Goal: Check status: Check status

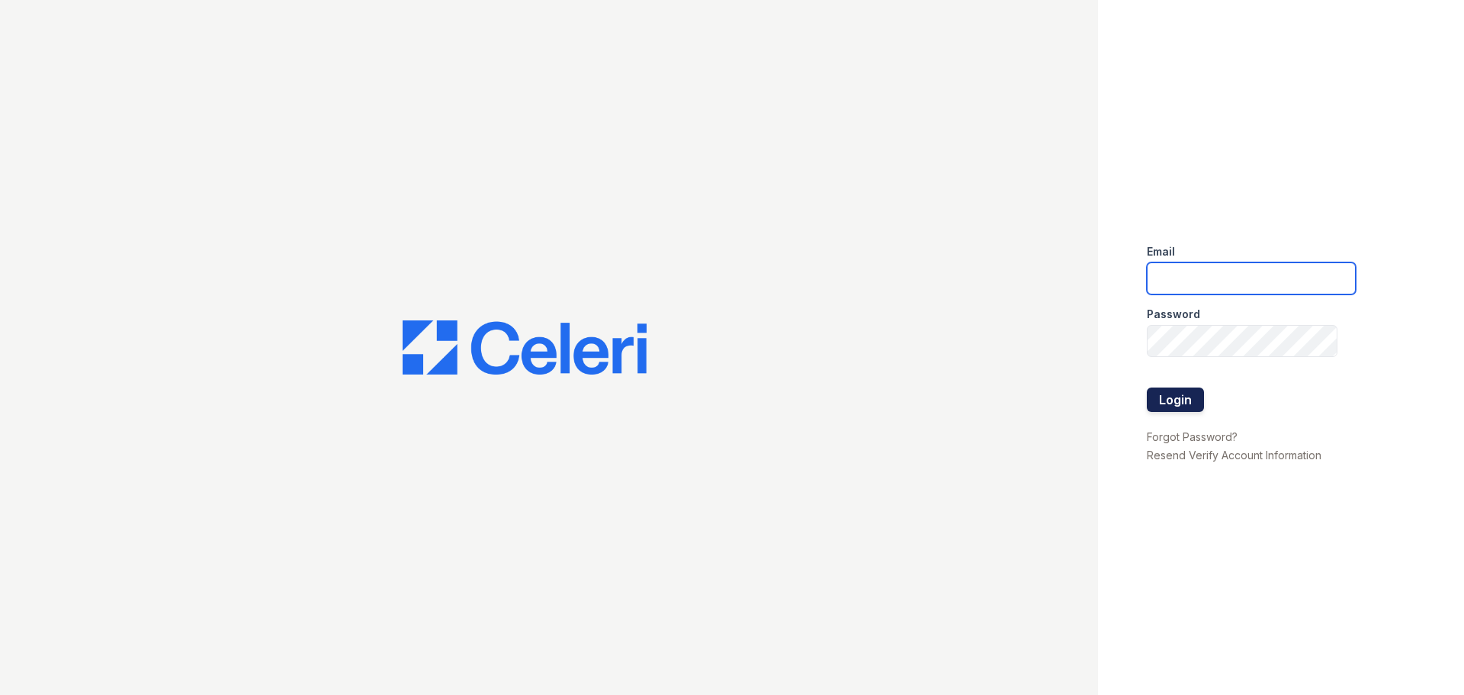
type input "mccallum2@cafmanagement.com"
click at [1184, 391] on button "Login" at bounding box center [1175, 399] width 57 height 24
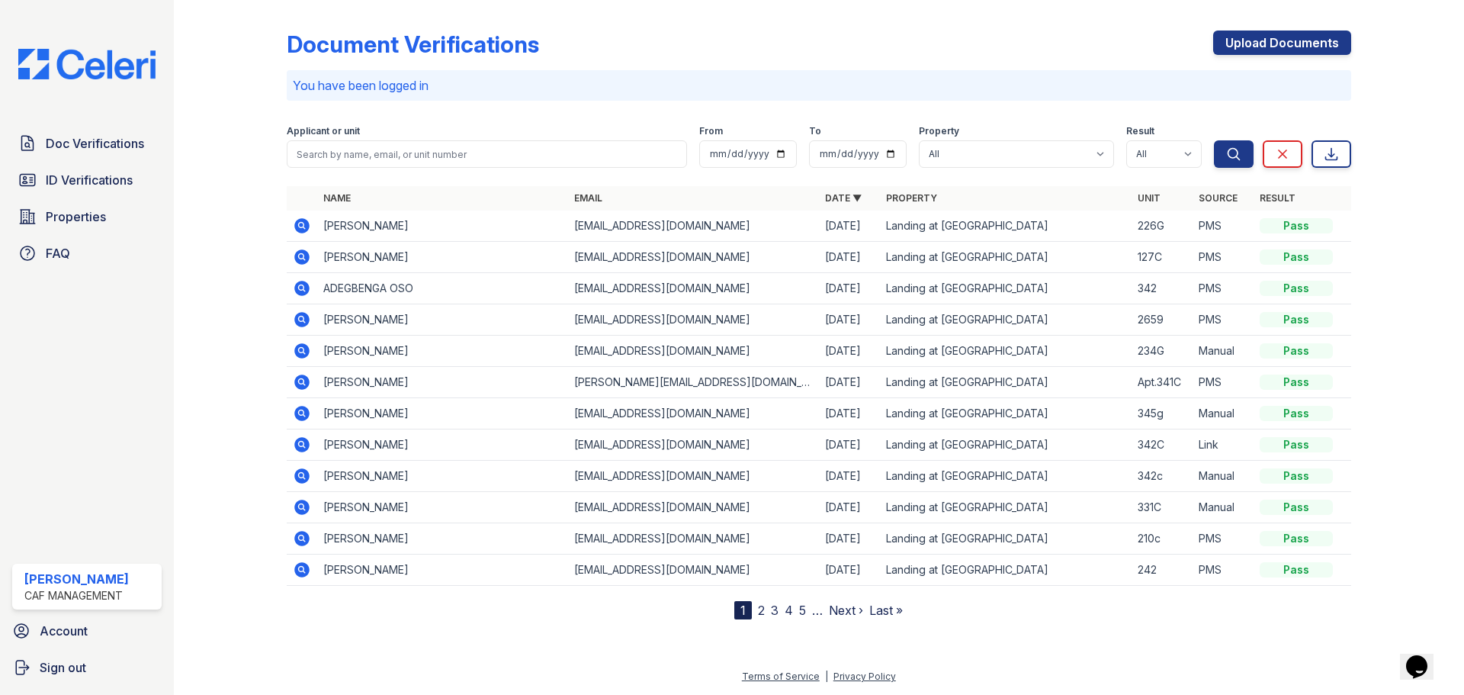
click at [298, 229] on icon at bounding box center [301, 225] width 15 height 15
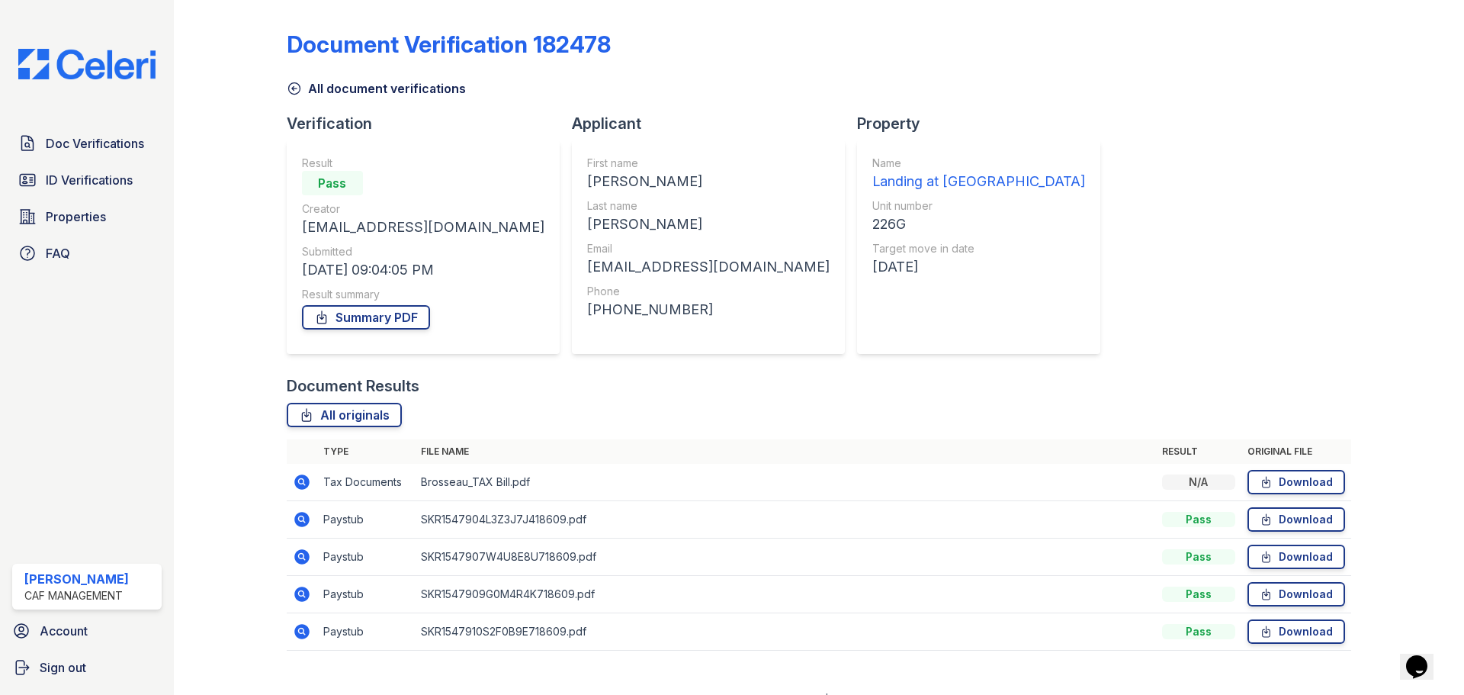
scroll to position [23, 0]
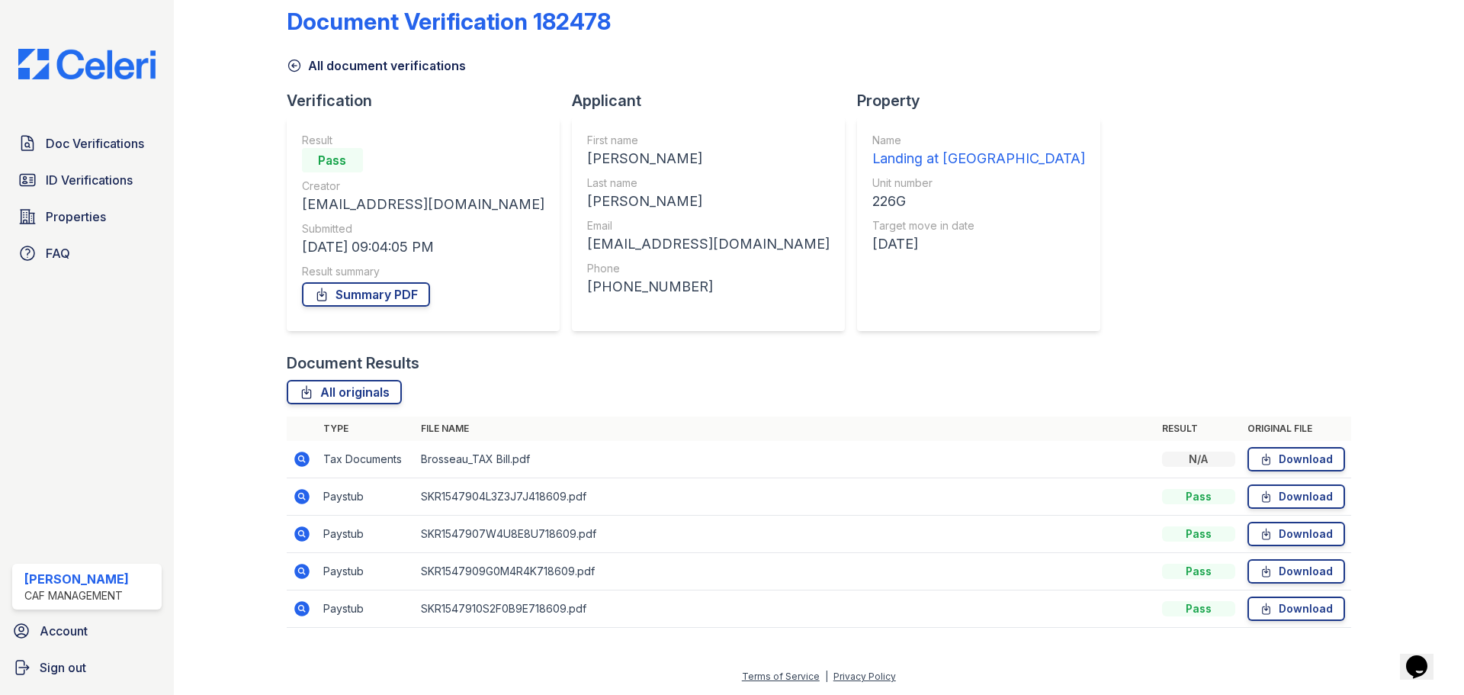
click at [301, 459] on icon at bounding box center [301, 458] width 4 height 4
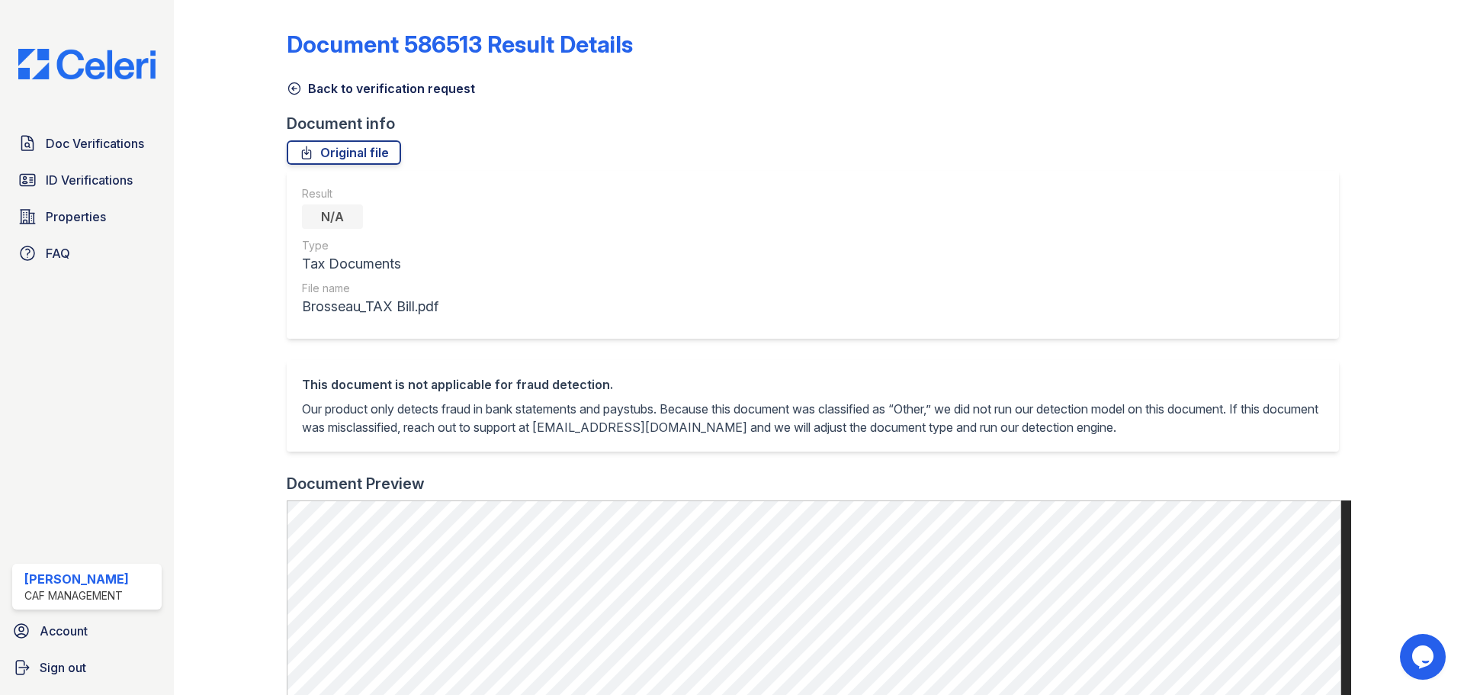
click at [307, 91] on link "Back to verification request" at bounding box center [381, 88] width 188 height 18
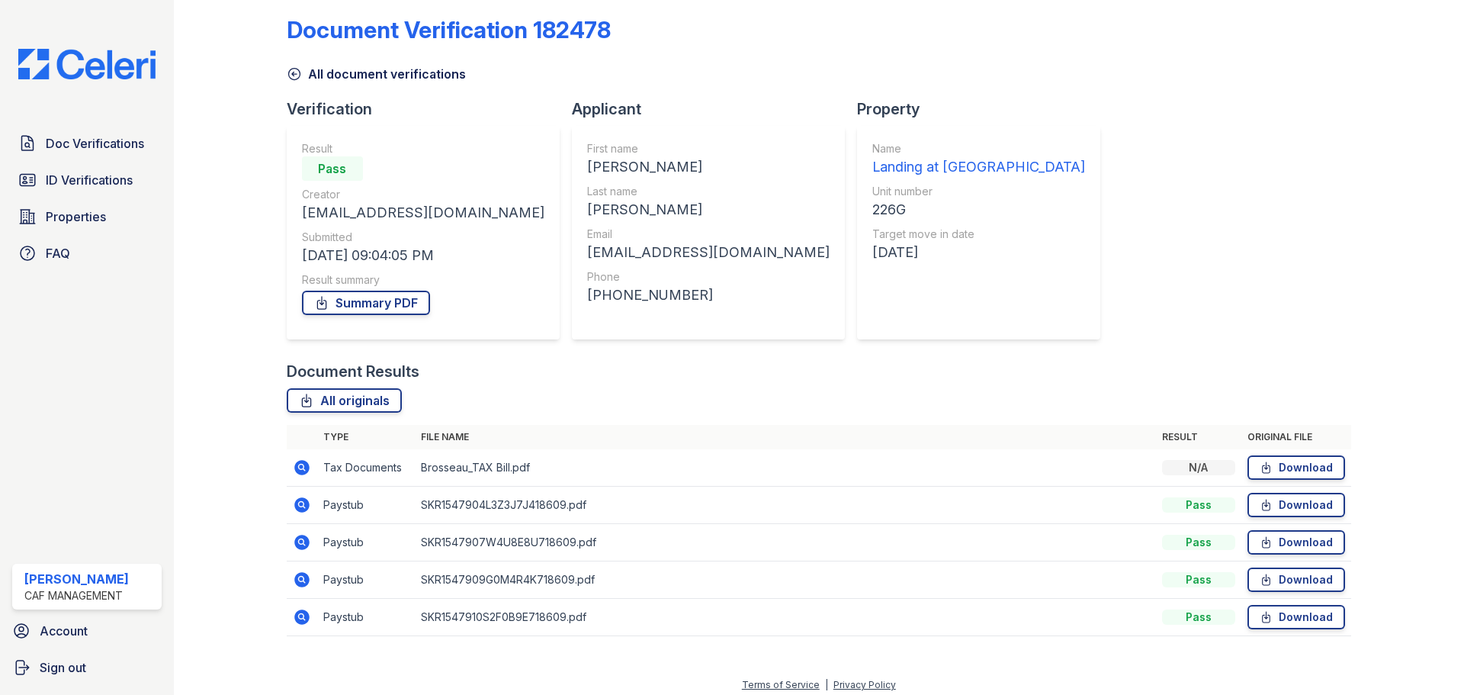
scroll to position [23, 0]
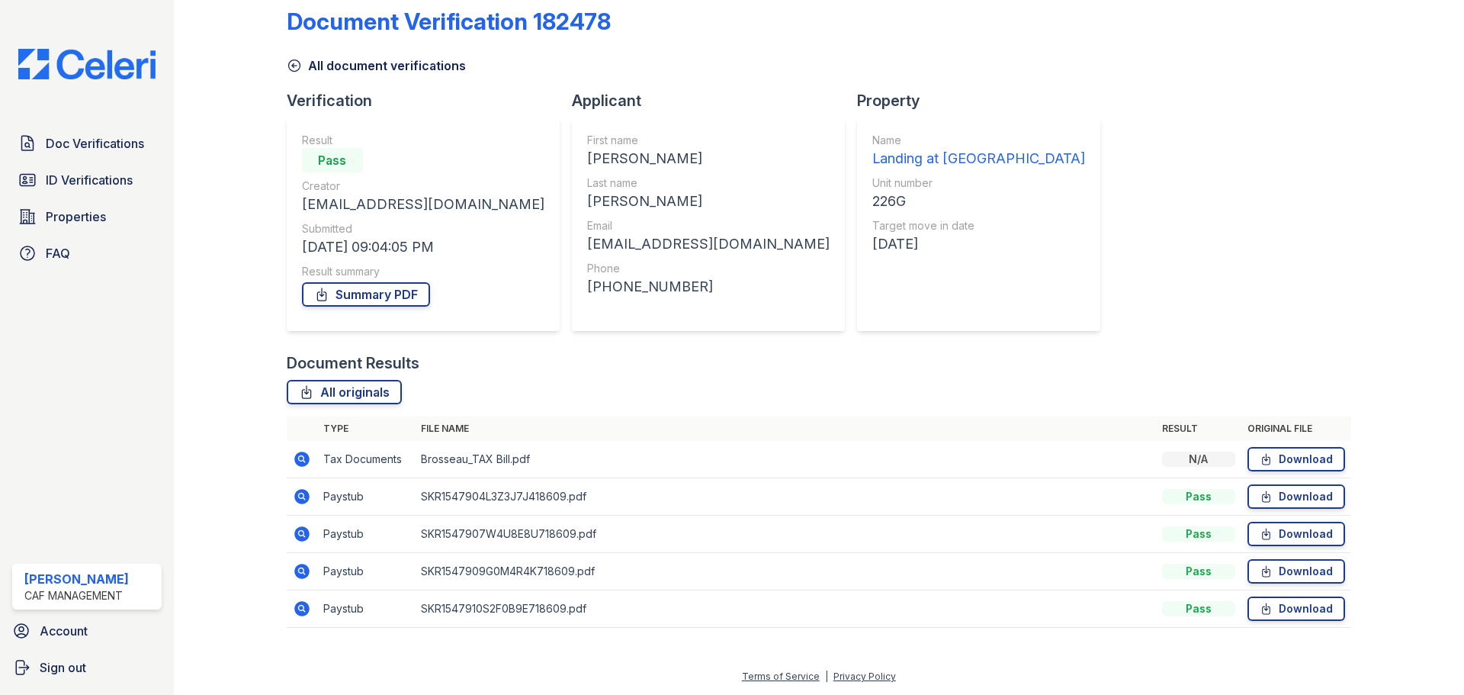
click at [298, 497] on icon at bounding box center [302, 496] width 18 height 18
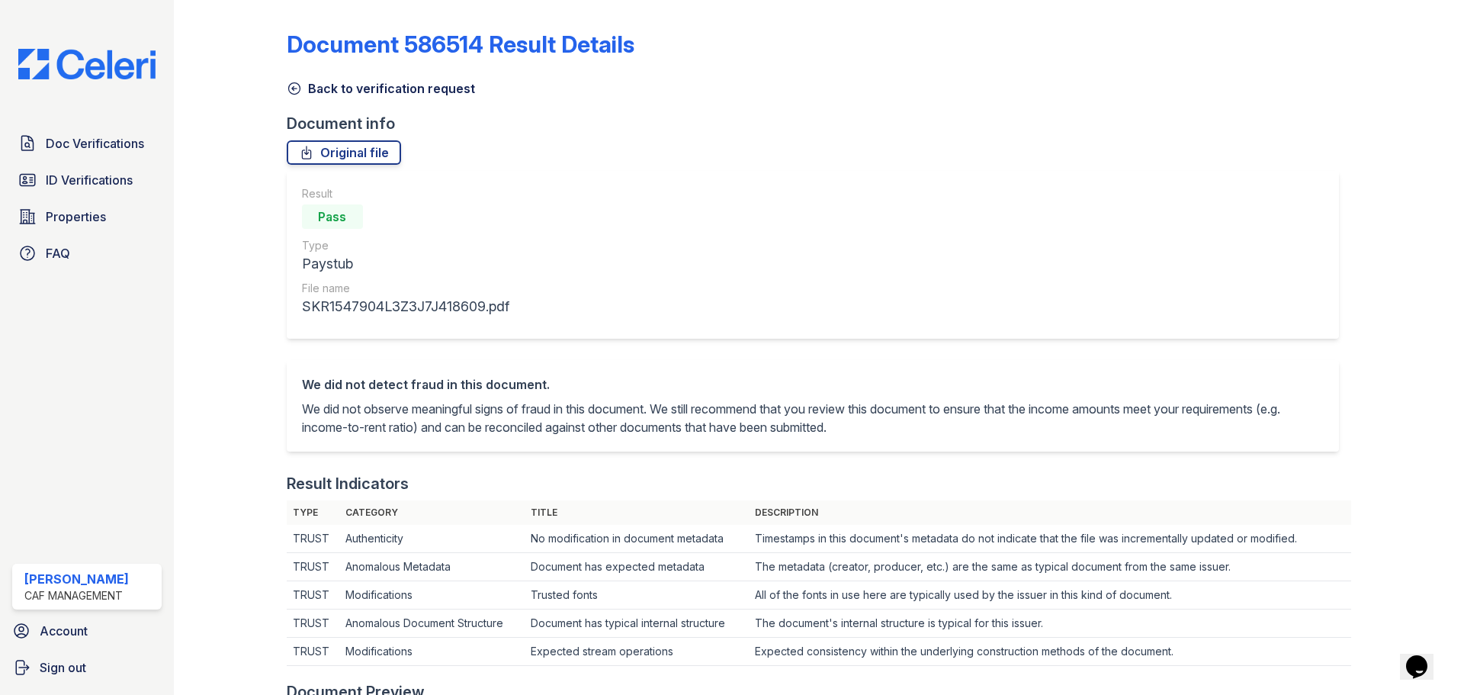
click at [313, 90] on link "Back to verification request" at bounding box center [381, 88] width 188 height 18
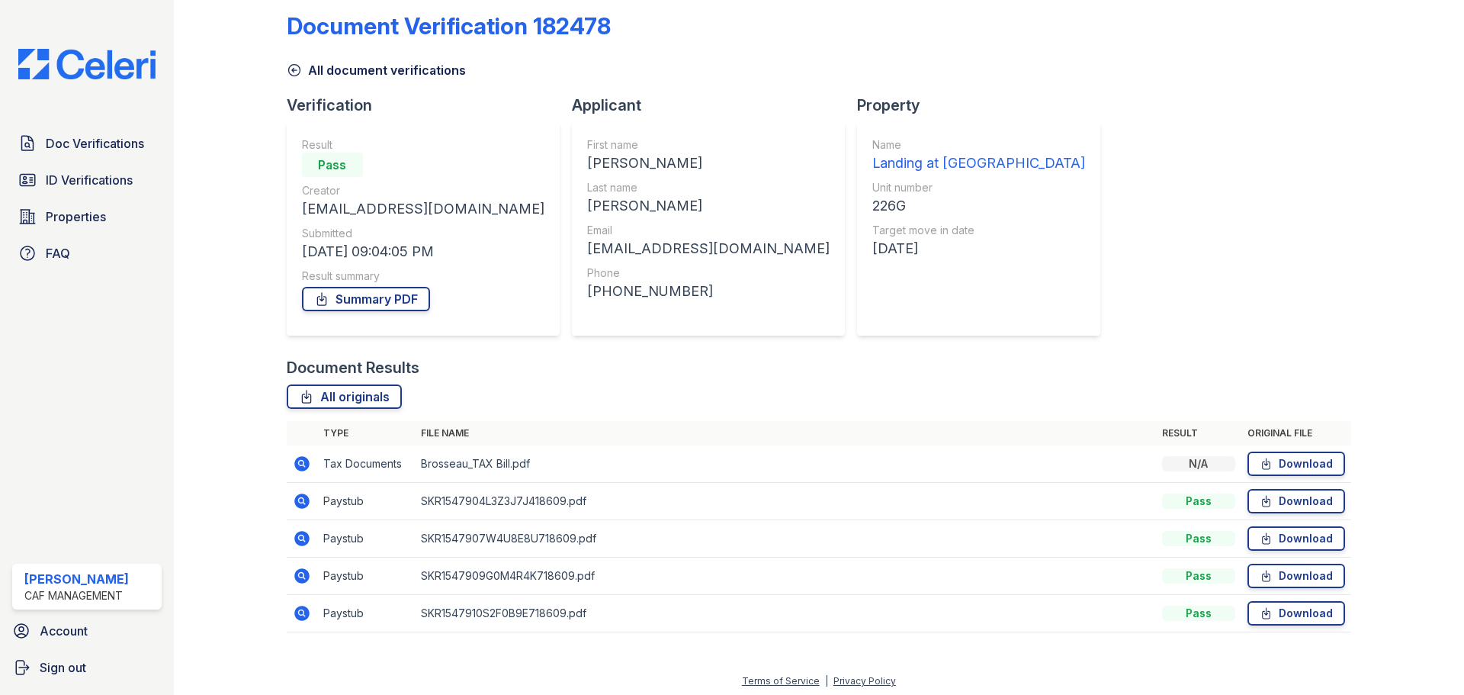
scroll to position [23, 0]
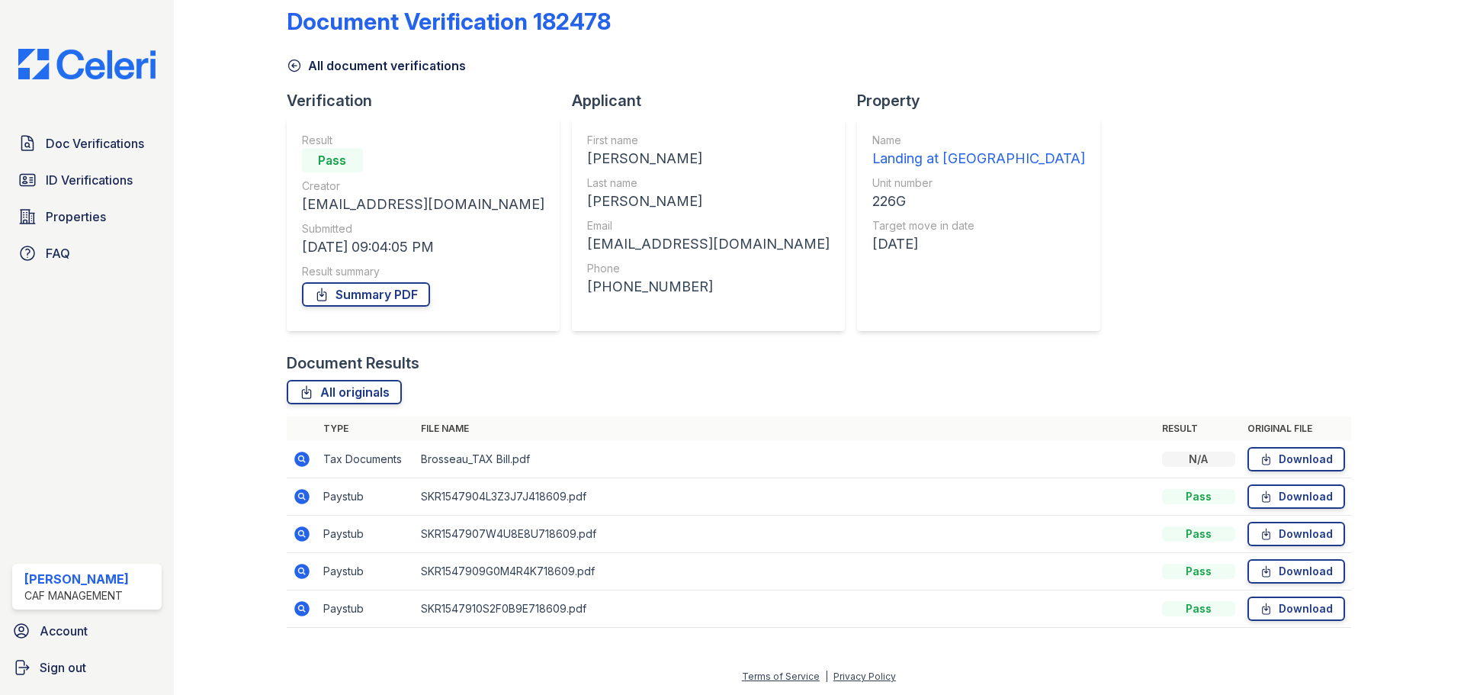
click at [309, 534] on icon at bounding box center [302, 534] width 18 height 18
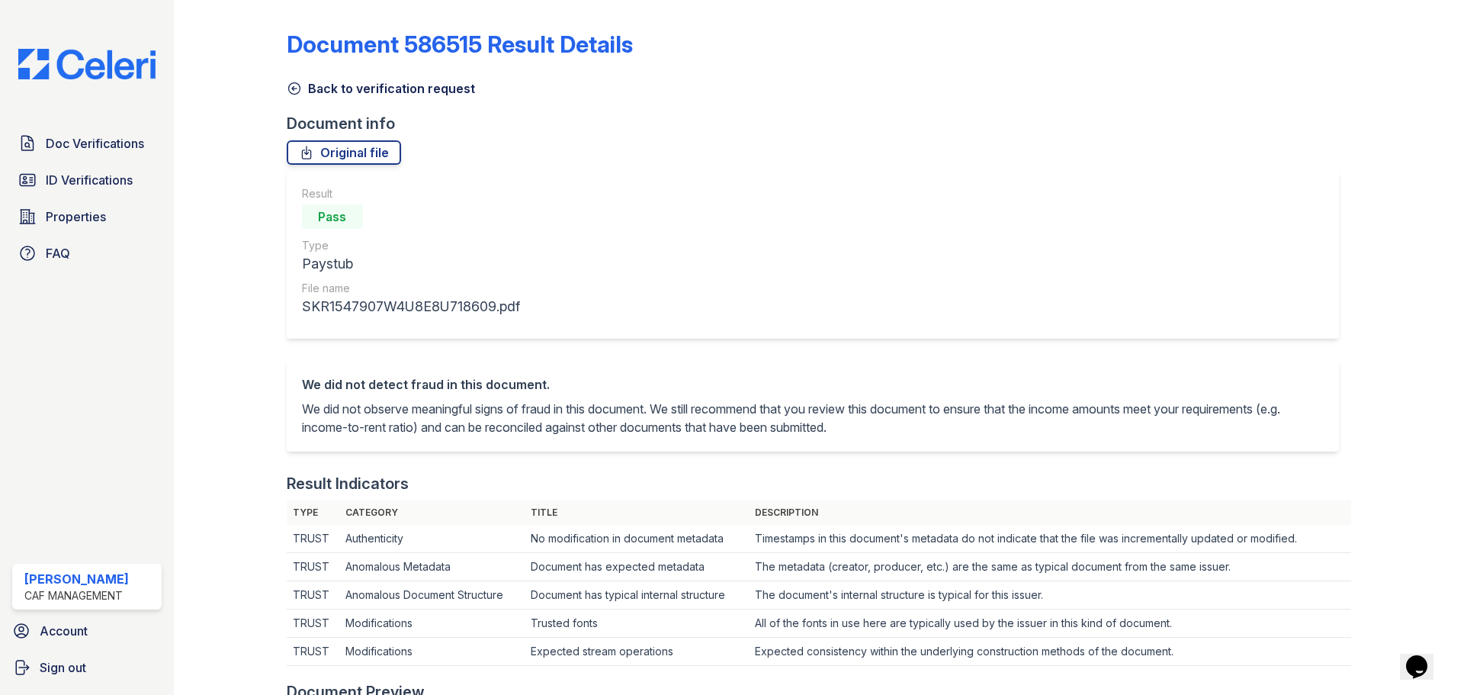
click at [321, 88] on link "Back to verification request" at bounding box center [381, 88] width 188 height 18
